Goal: Transaction & Acquisition: Subscribe to service/newsletter

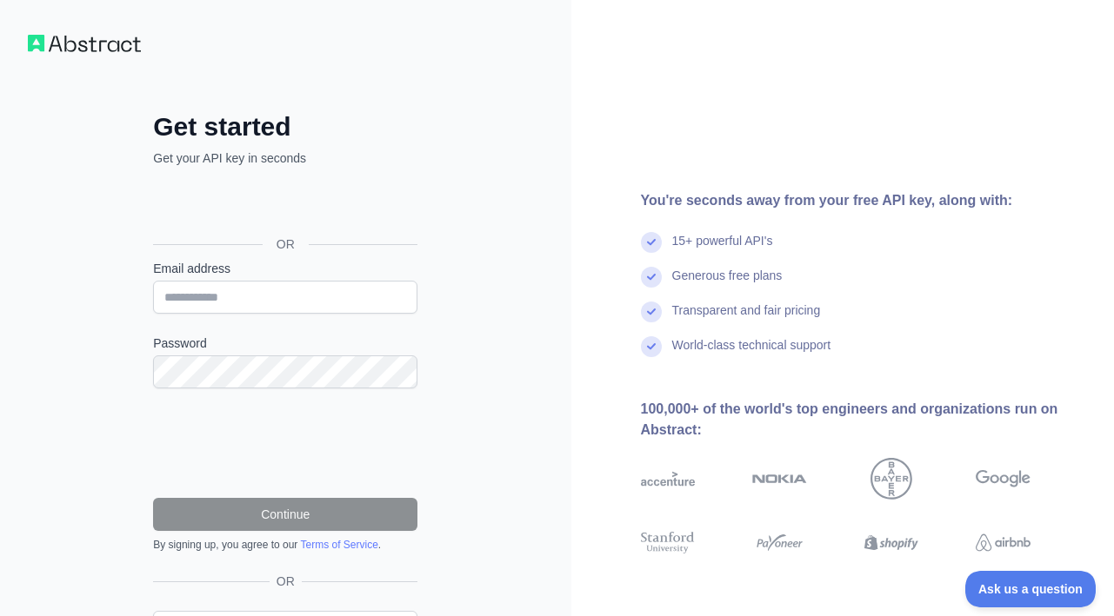
click at [679, 208] on div "You're seconds away from your free API key, along with:" at bounding box center [864, 200] width 446 height 21
click at [710, 117] on div "You're seconds away from your free API key, along with: 15+ powerful API's Gene…" at bounding box center [842, 357] width 543 height 714
